Goal: Complete application form

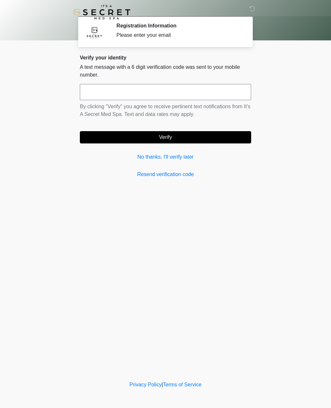
click at [109, 110] on p "By clicking "Verify" you agree to receive pertinent text notifications from It'…" at bounding box center [165, 111] width 171 height 16
click at [105, 93] on input "text" at bounding box center [165, 92] width 171 height 16
click at [142, 157] on link "No thanks, I'll verify later" at bounding box center [165, 157] width 171 height 8
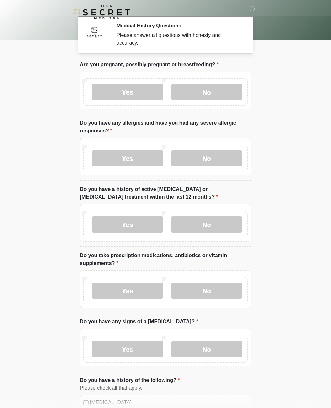
click at [216, 96] on label "No" at bounding box center [206, 92] width 71 height 16
click at [210, 160] on label "No" at bounding box center [206, 158] width 71 height 16
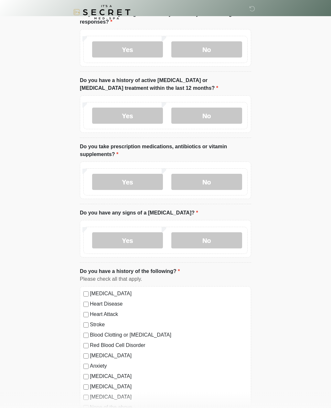
scroll to position [111, 0]
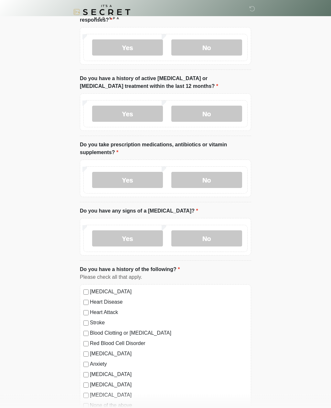
click at [225, 113] on label "No" at bounding box center [206, 114] width 71 height 16
click at [147, 179] on label "Yes" at bounding box center [127, 180] width 71 height 16
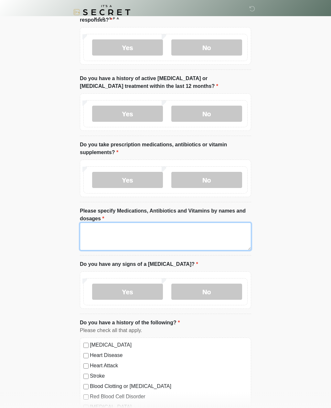
click at [130, 237] on textarea "Please specify Medications, Antibiotics and Vitamins by names and dosages" at bounding box center [165, 237] width 171 height 28
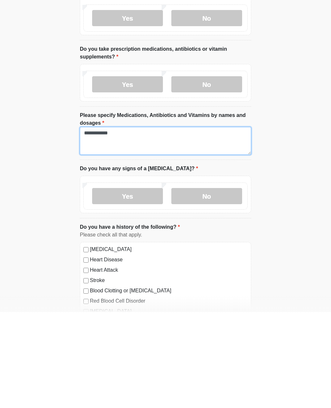
type textarea "**********"
click at [213, 284] on label "No" at bounding box center [206, 292] width 71 height 16
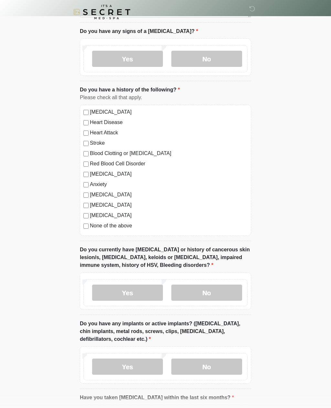
scroll to position [345, 0]
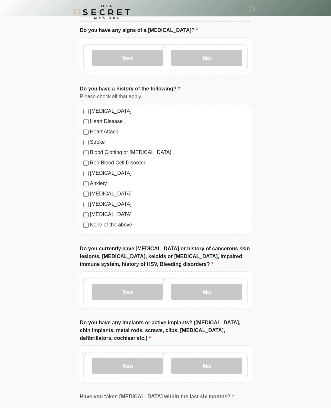
click at [137, 298] on label "Yes" at bounding box center [127, 292] width 71 height 16
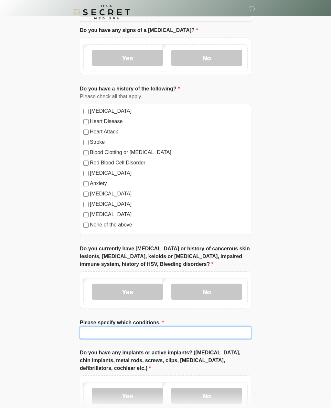
click at [132, 332] on input "Please specify which conditions." at bounding box center [165, 333] width 171 height 12
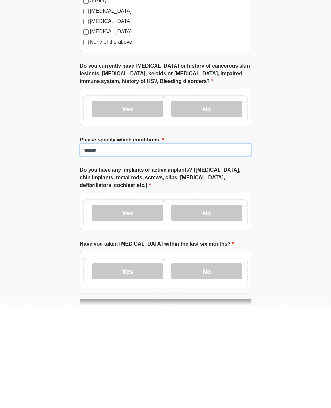
type input "******"
click at [226, 308] on label "No" at bounding box center [206, 316] width 71 height 16
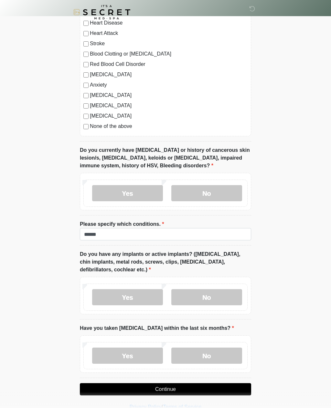
click at [213, 358] on label "No" at bounding box center [206, 356] width 71 height 16
click at [204, 387] on button "Continue" at bounding box center [165, 389] width 171 height 12
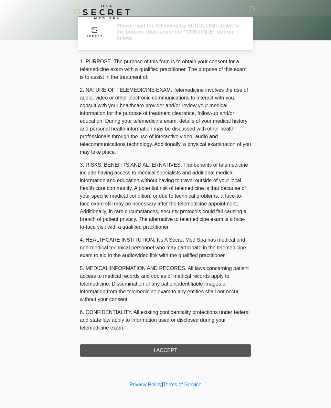
scroll to position [0, 0]
click at [203, 345] on div "1. PURPOSE. The purpose of this form is to obtain your consent for a telemedici…" at bounding box center [165, 207] width 171 height 299
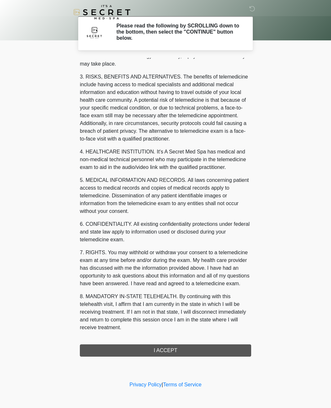
scroll to position [96, 0]
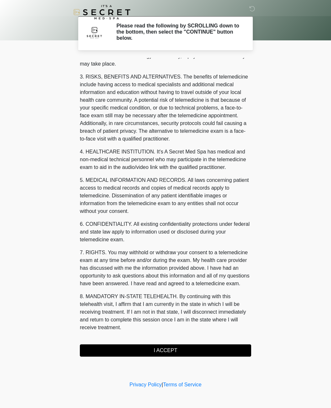
click at [133, 346] on button "I ACCEPT" at bounding box center [165, 350] width 171 height 12
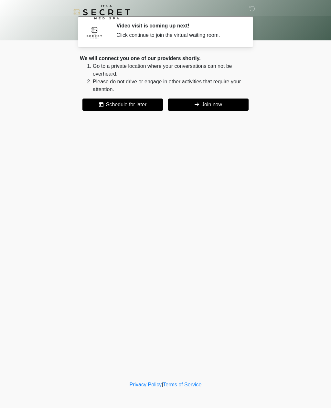
click at [209, 108] on button "Join now" at bounding box center [208, 105] width 80 height 12
